Goal: Navigation & Orientation: Find specific page/section

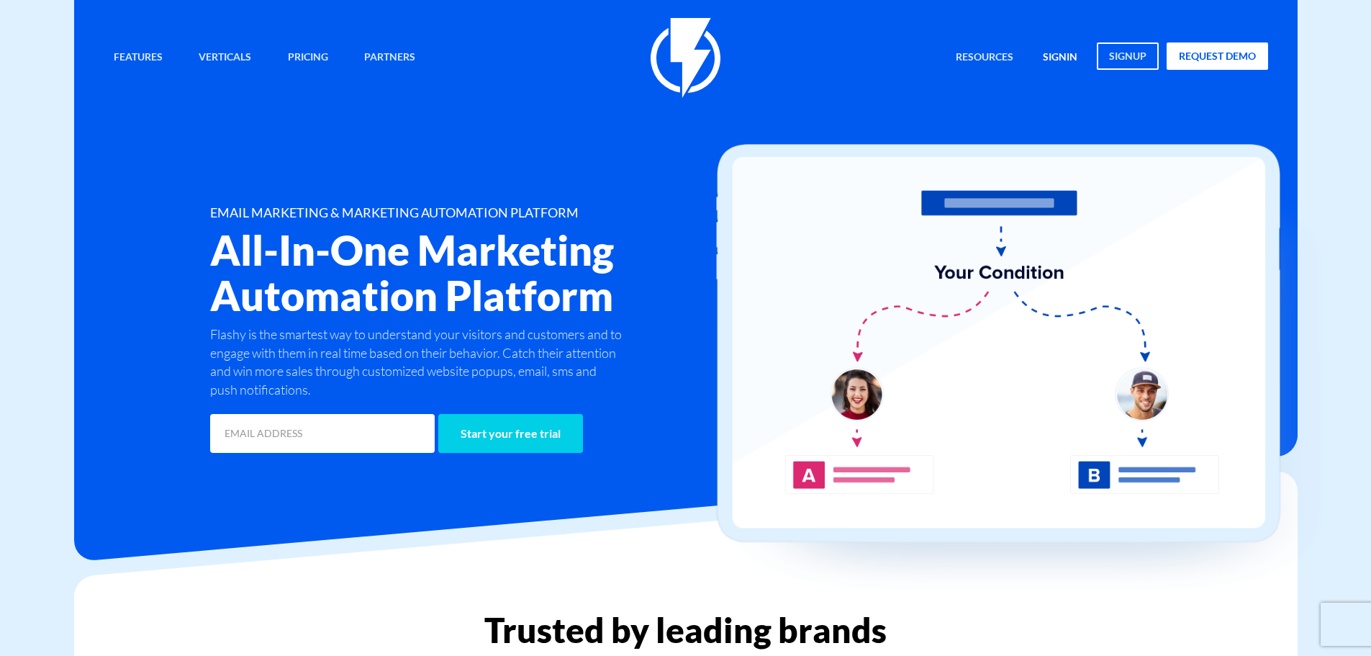
click at [1058, 48] on link "signin" at bounding box center [1060, 57] width 56 height 31
click at [313, 52] on link "Pricing" at bounding box center [308, 57] width 62 height 31
